Goal: Navigation & Orientation: Find specific page/section

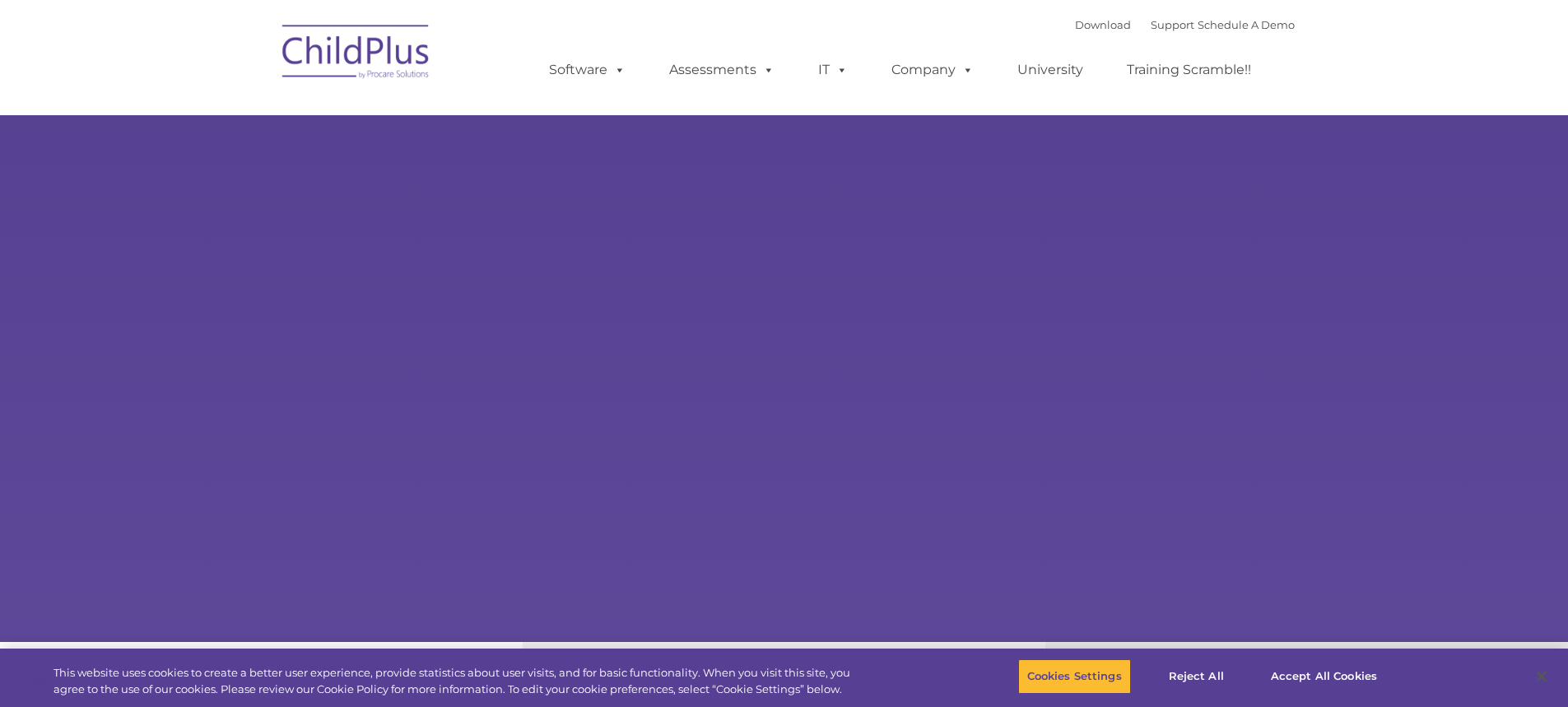
select select "MEDIUM"
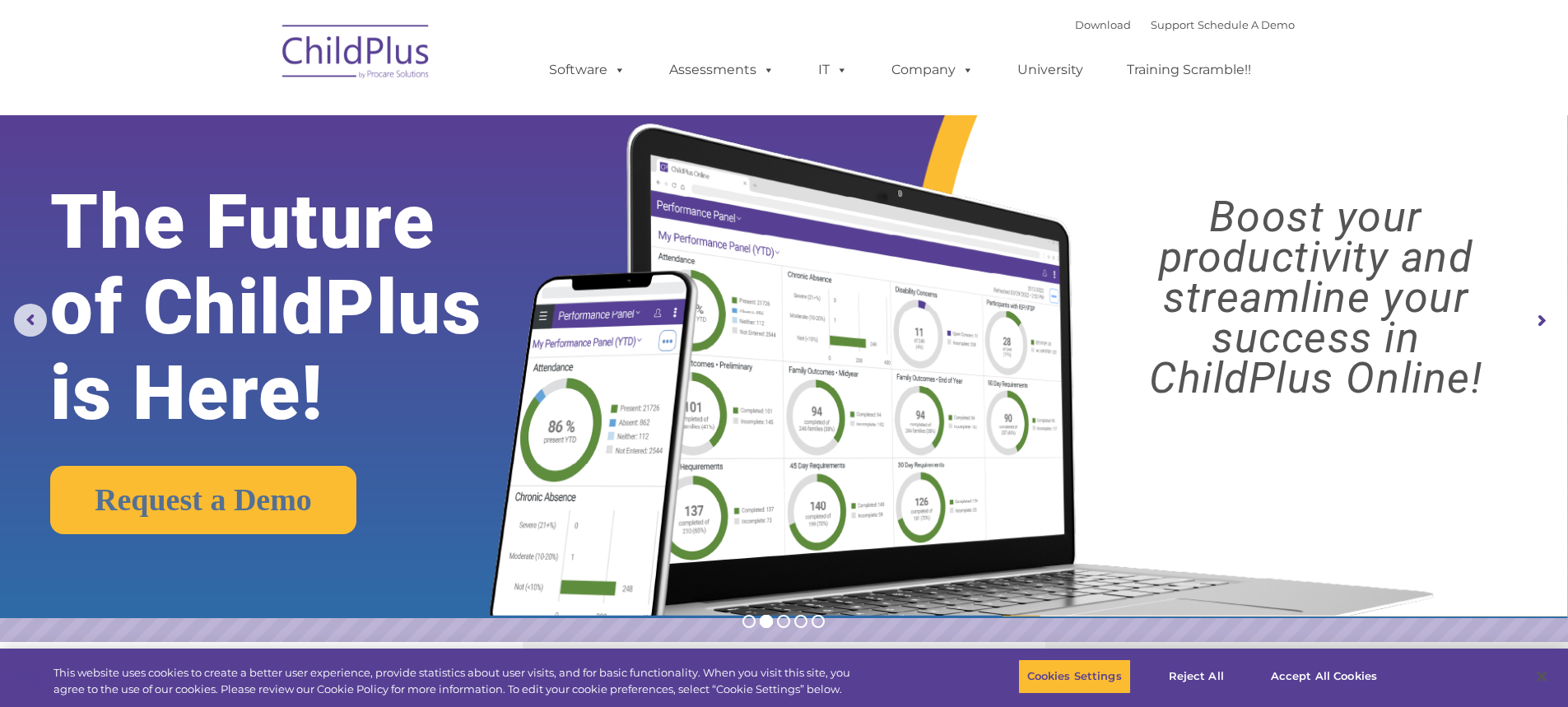
click at [369, 51] on img at bounding box center [356, 54] width 165 height 82
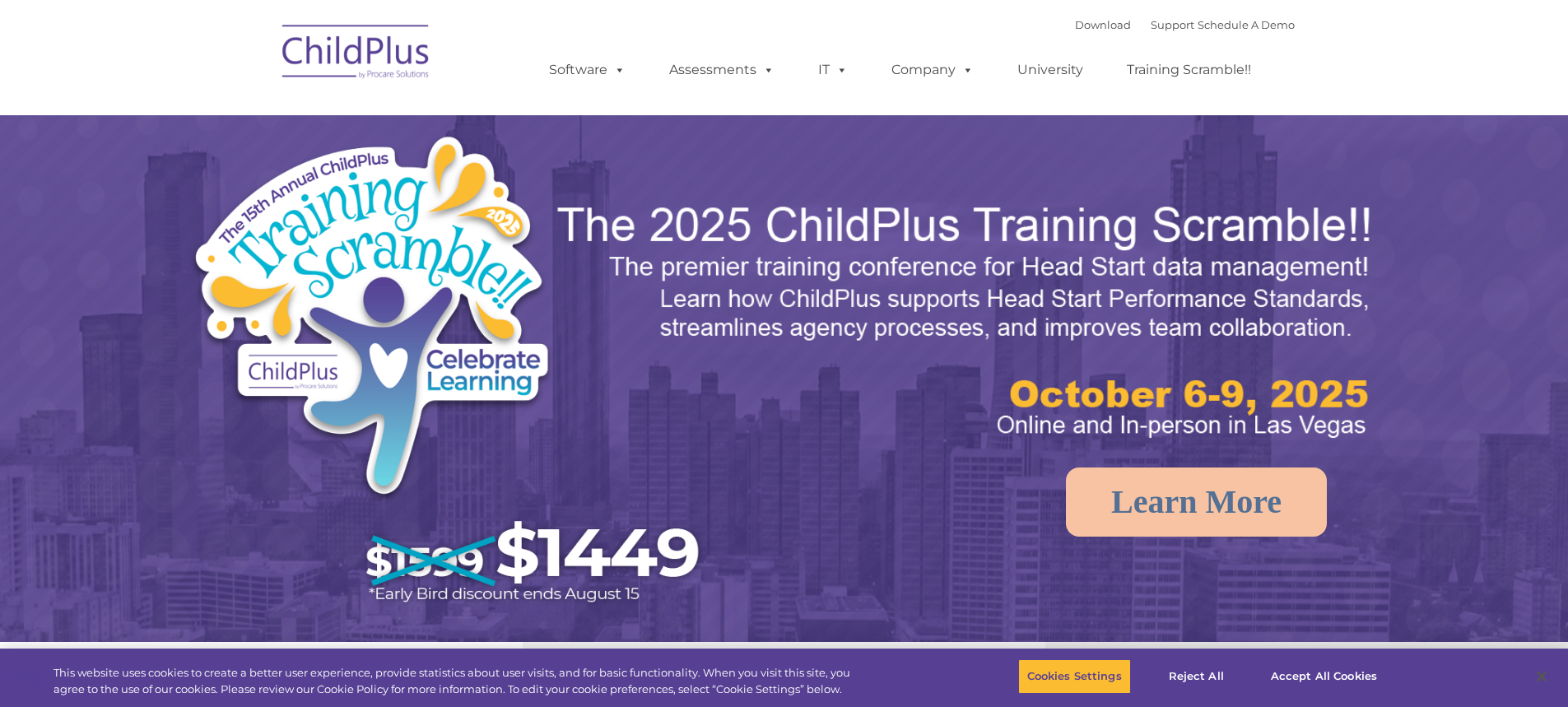
select select "MEDIUM"
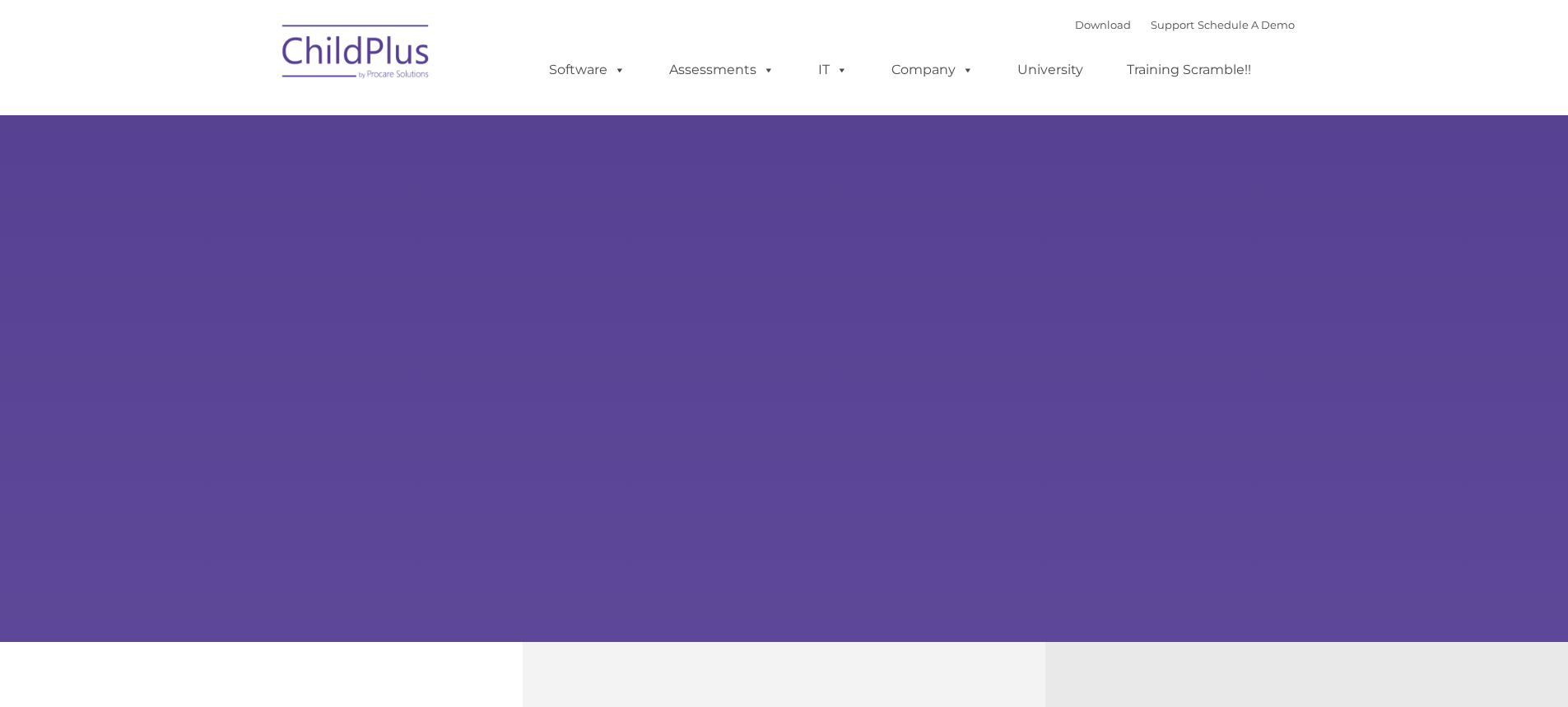
type input ""
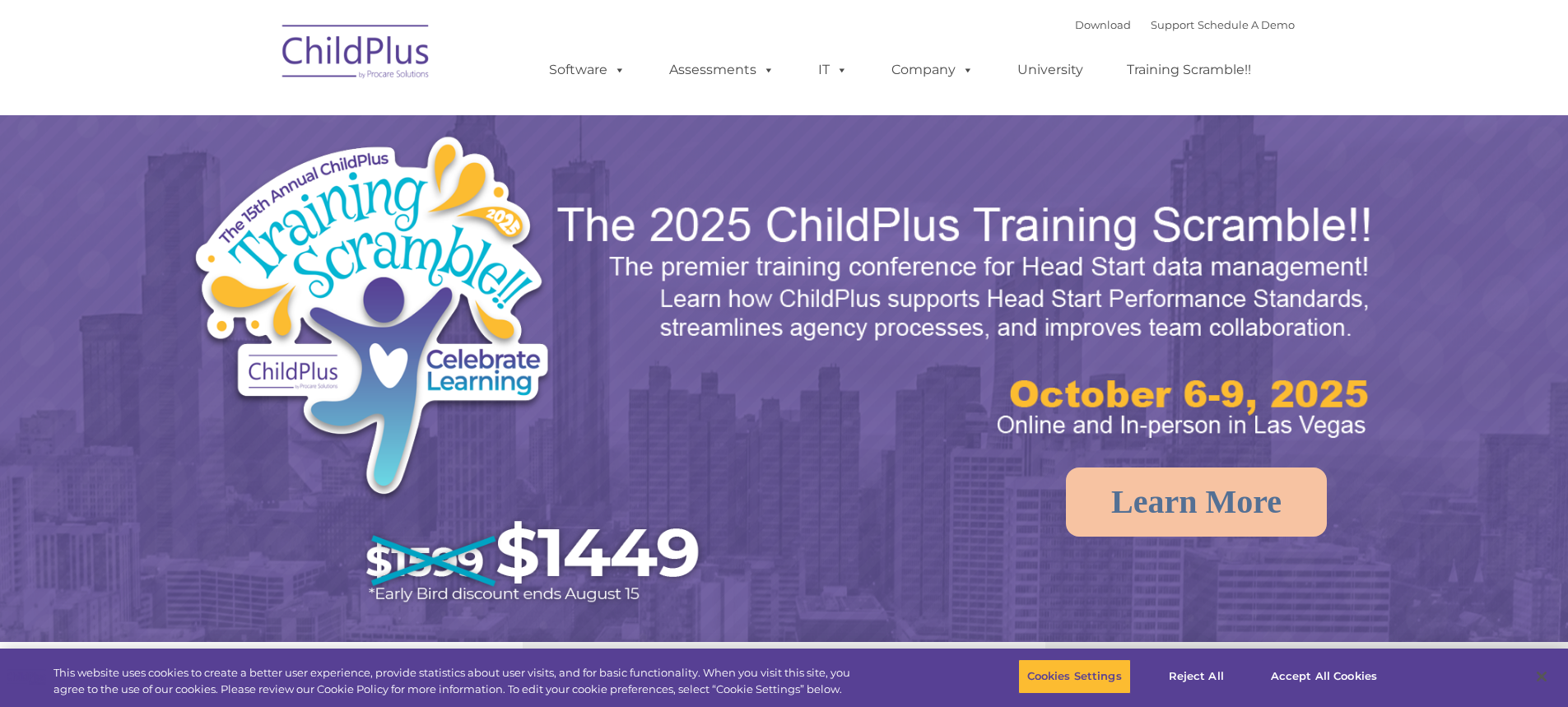
select select "MEDIUM"
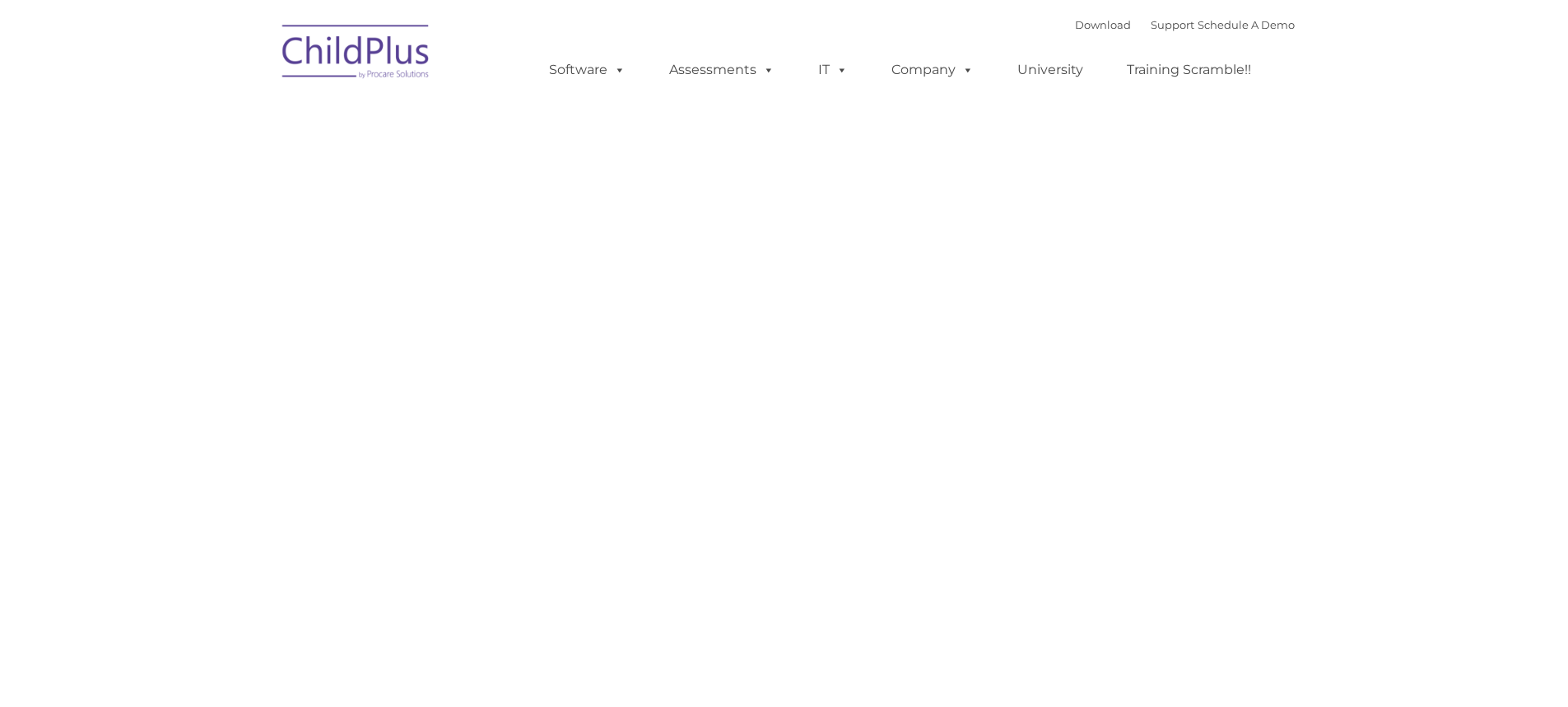
type input ""
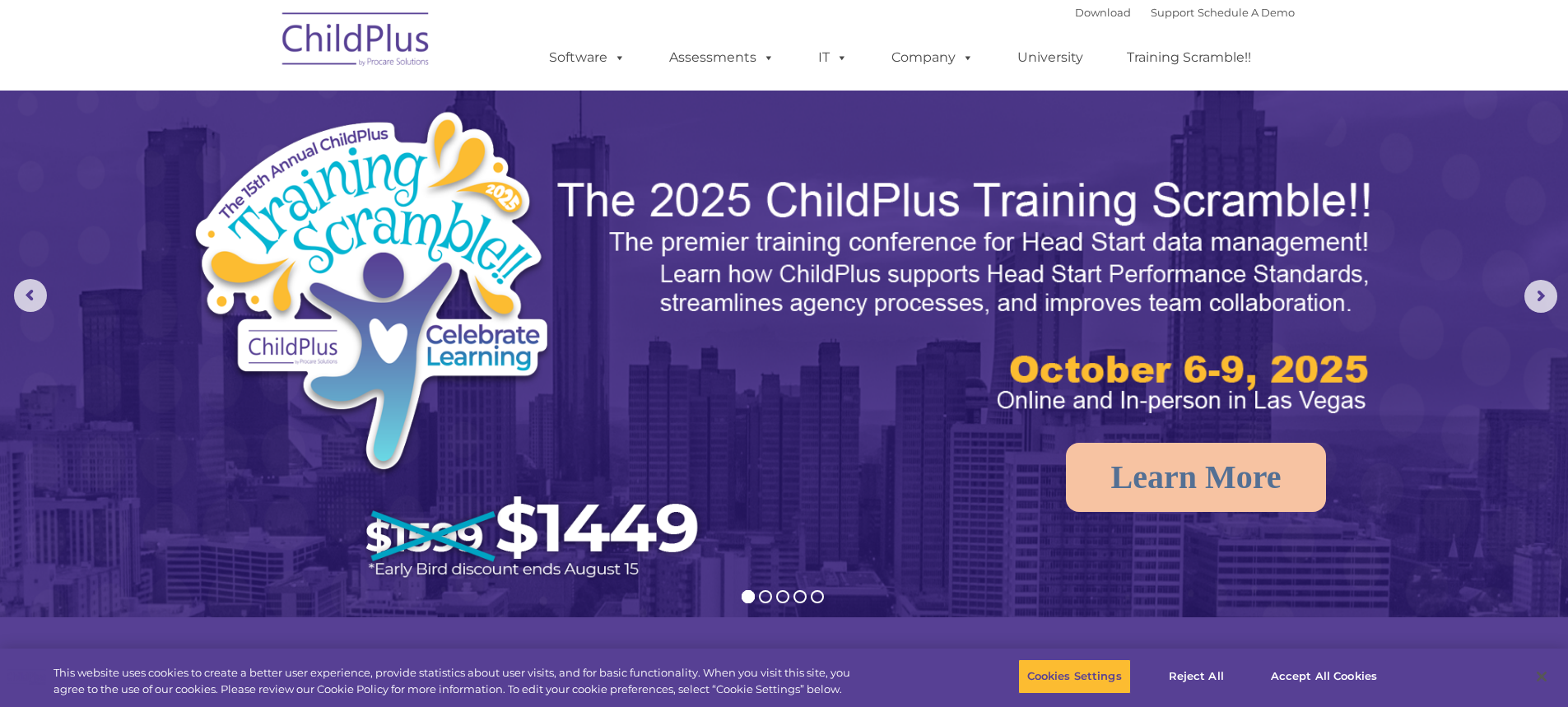
click at [375, 31] on img at bounding box center [356, 42] width 165 height 82
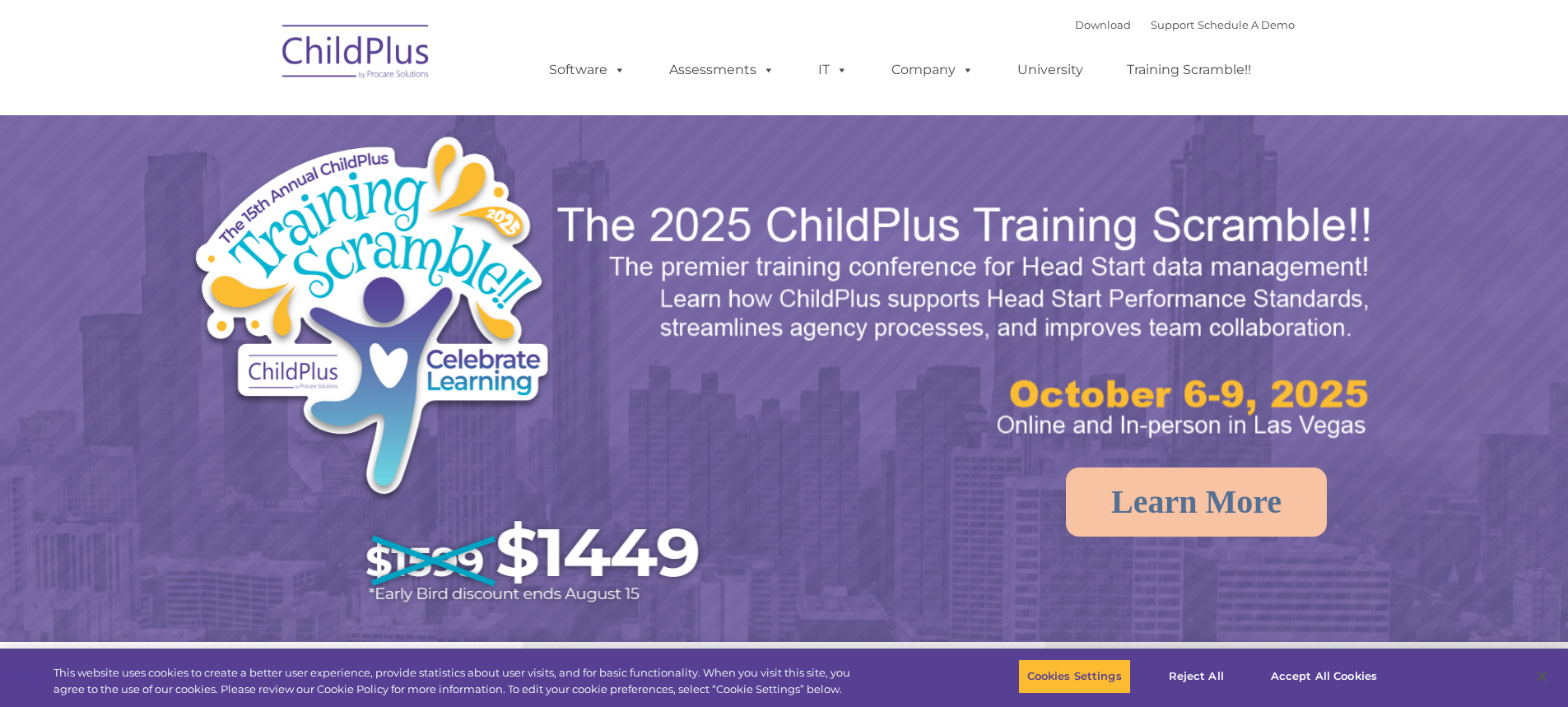
select select "MEDIUM"
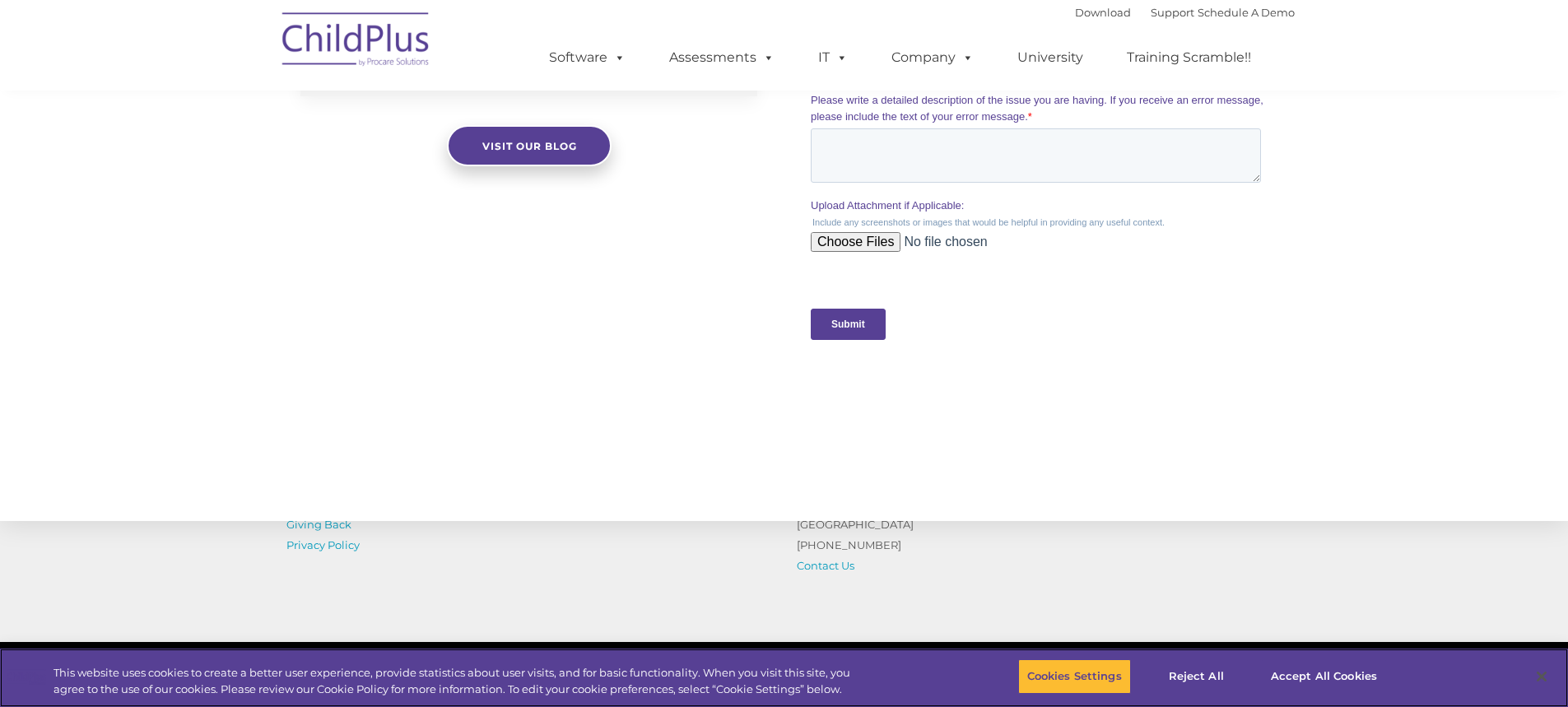
scroll to position [1515, 0]
